Goal: Navigation & Orientation: Find specific page/section

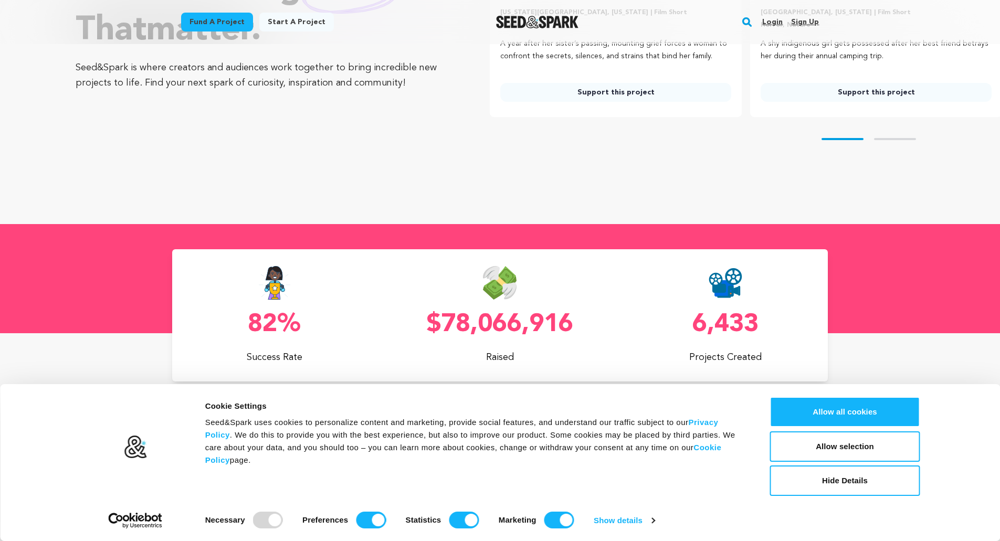
scroll to position [315, 0]
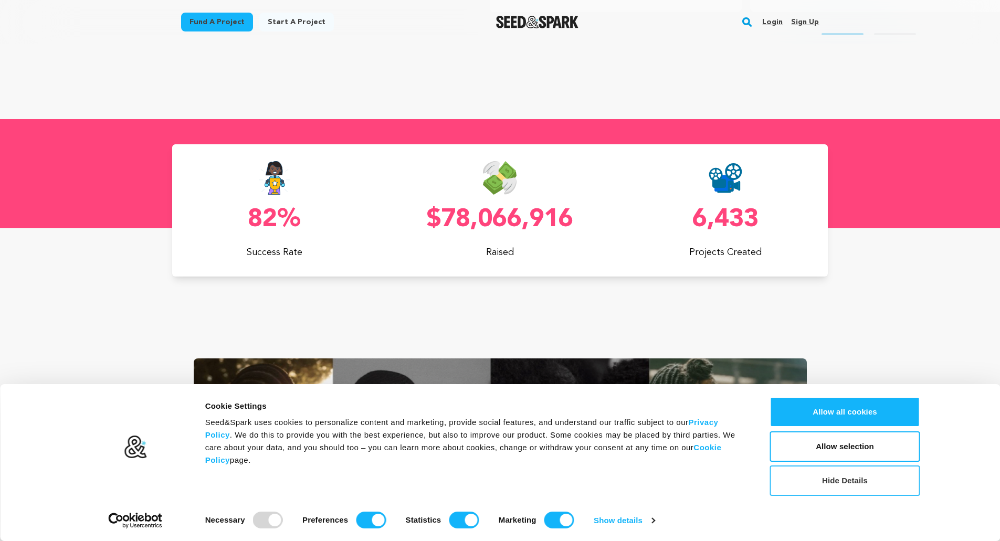
click at [845, 480] on button "Hide Details" at bounding box center [845, 480] width 150 height 30
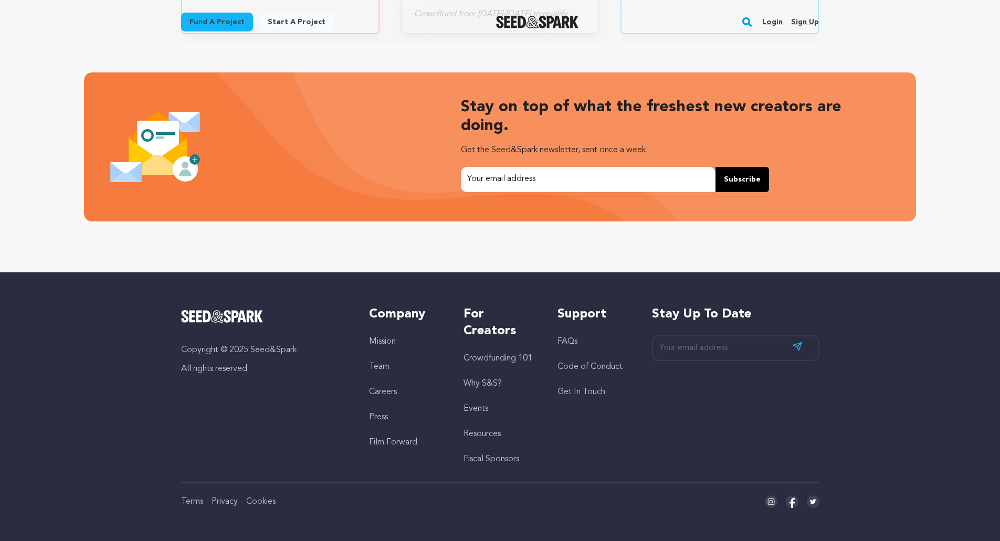
scroll to position [0, 0]
click at [490, 385] on link "Why S&S?" at bounding box center [482, 383] width 38 height 8
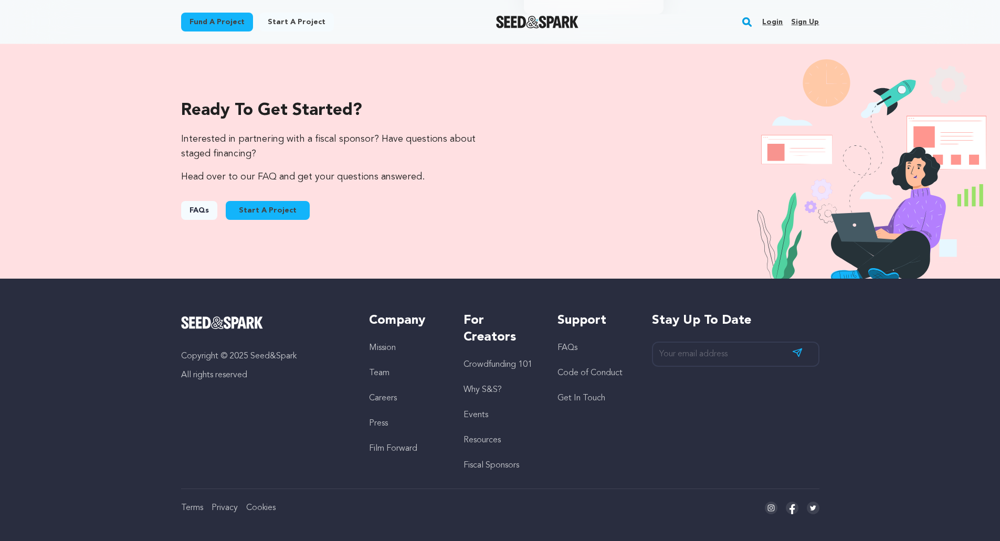
scroll to position [1054, 0]
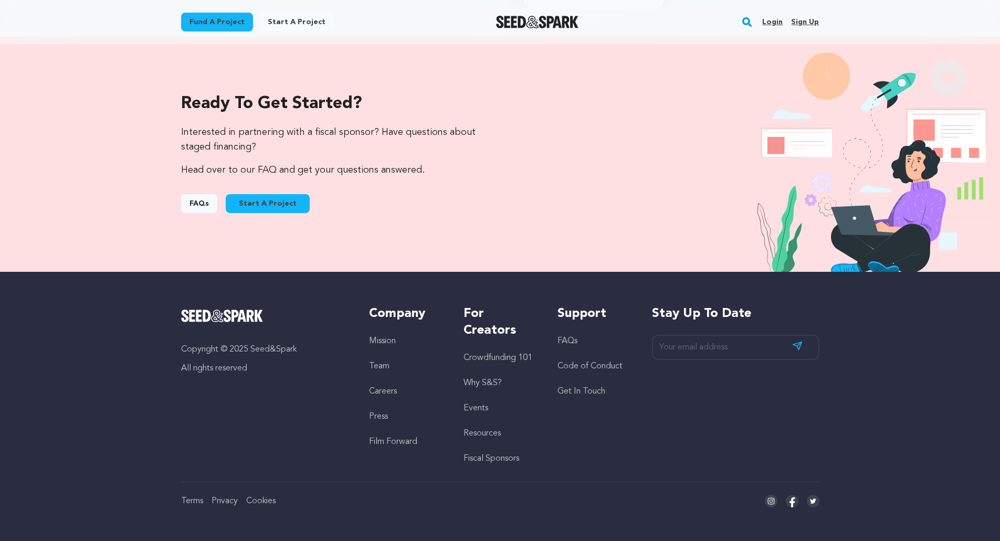
click at [563, 341] on link "FAQs" at bounding box center [567, 341] width 20 height 8
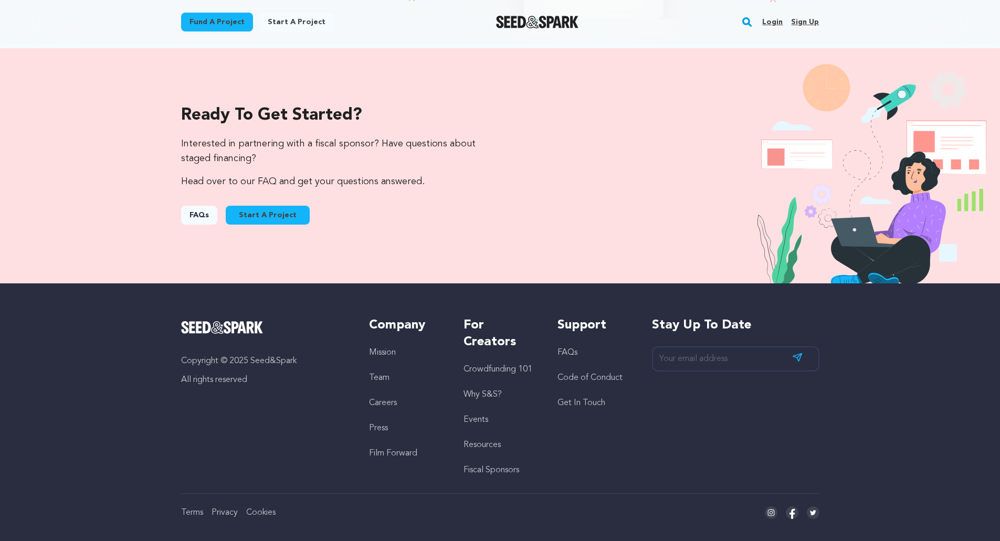
scroll to position [1054, 0]
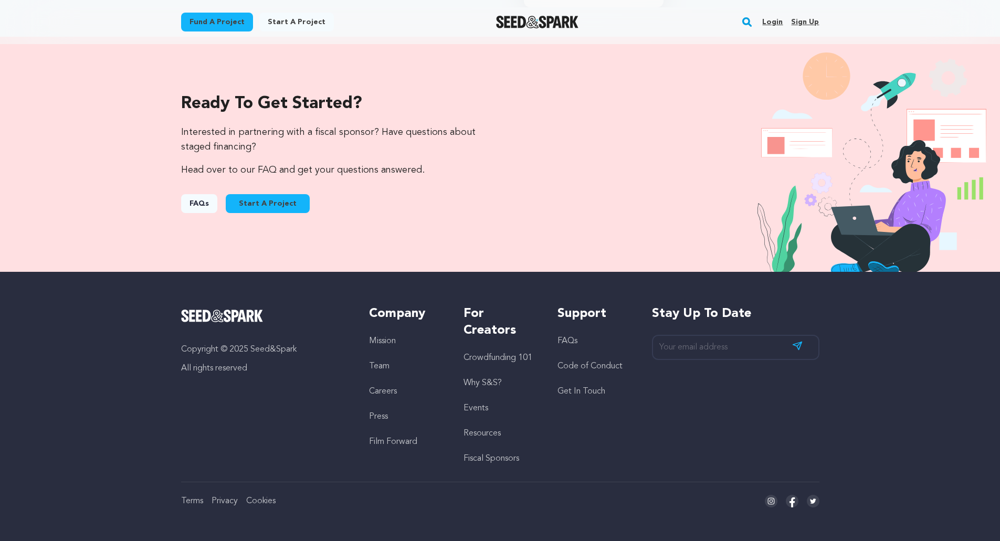
click at [268, 202] on link "Start A Project" at bounding box center [268, 203] width 84 height 19
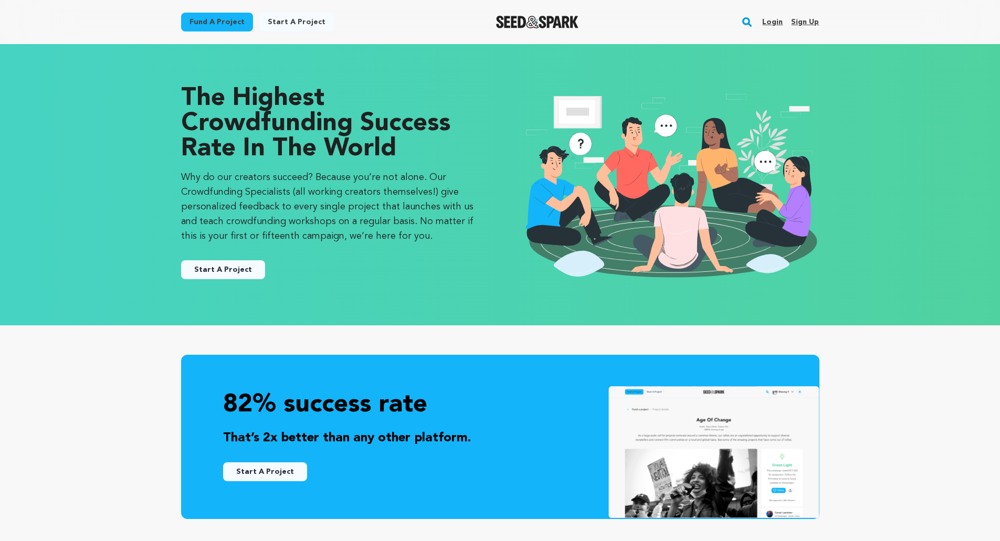
scroll to position [1054, 0]
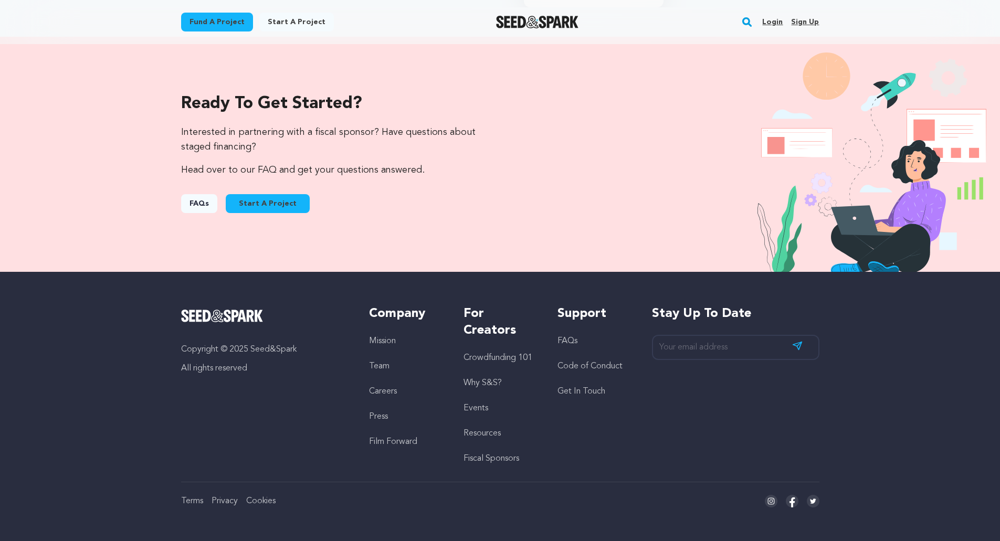
click at [479, 405] on link "Events" at bounding box center [475, 408] width 25 height 8
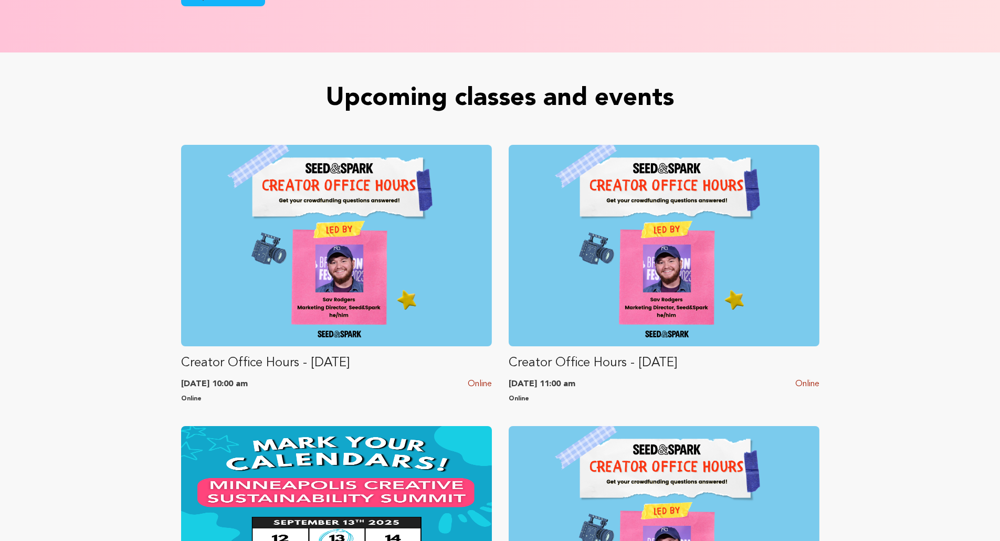
scroll to position [306, 0]
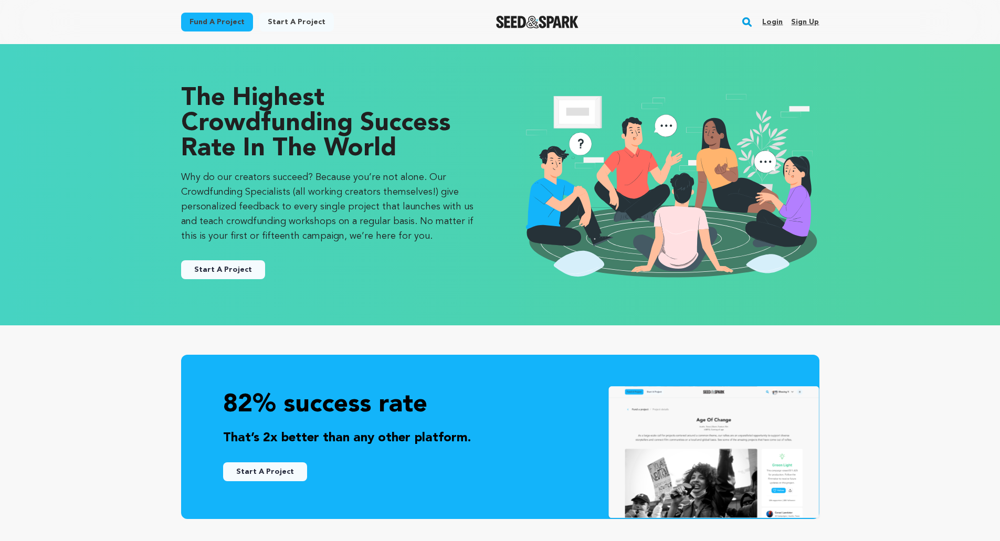
scroll to position [1054, 0]
